Goal: Transaction & Acquisition: Book appointment/travel/reservation

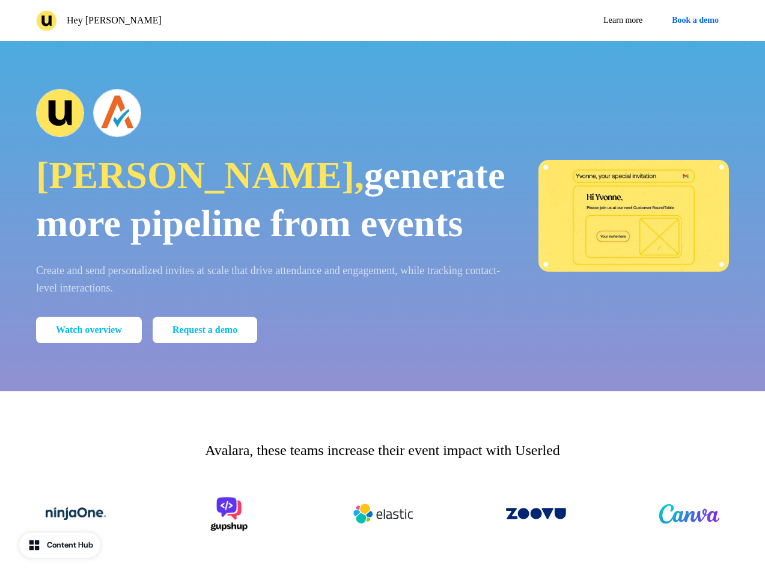
click at [382, 20] on div "Hey [PERSON_NAME] Learn more Book a demo" at bounding box center [382, 20] width 765 height 41
click at [207, 20] on div "Hey [PERSON_NAME]" at bounding box center [207, 20] width 342 height 21
click at [558, 20] on div "Learn more Book a demo" at bounding box center [559, 21] width 342 height 22
click at [693, 20] on button "Book a demo" at bounding box center [695, 21] width 67 height 22
click at [382, 240] on div "[PERSON_NAME], generate more pipeline from events Create and send personalized …" at bounding box center [382, 216] width 765 height 350
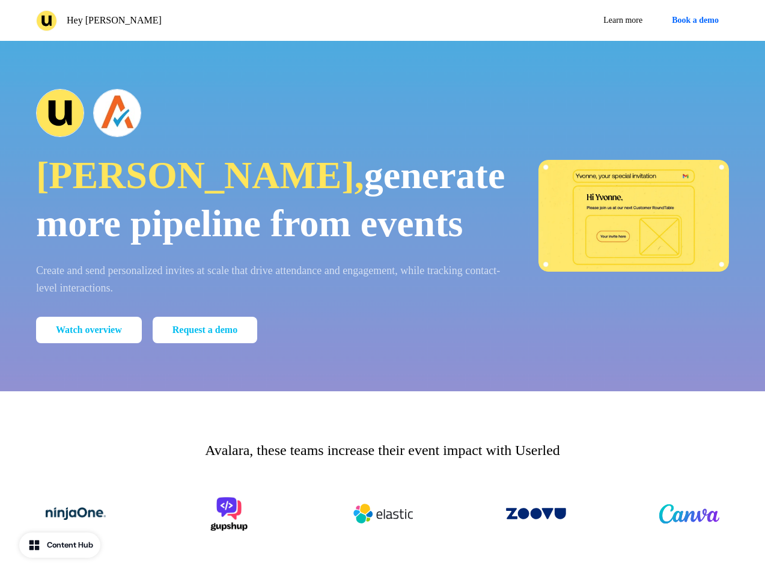
click at [201, 240] on strong "generate more pipeline from events" at bounding box center [270, 199] width 469 height 91
click at [201, 113] on div at bounding box center [270, 113] width 469 height 48
click at [564, 240] on img at bounding box center [633, 216] width 190 height 112
click at [382, 461] on p "Avalara, these teams increase their event impact with Userled" at bounding box center [382, 450] width 355 height 22
click at [382, 538] on img at bounding box center [383, 514] width 60 height 48
